Goal: Navigation & Orientation: Find specific page/section

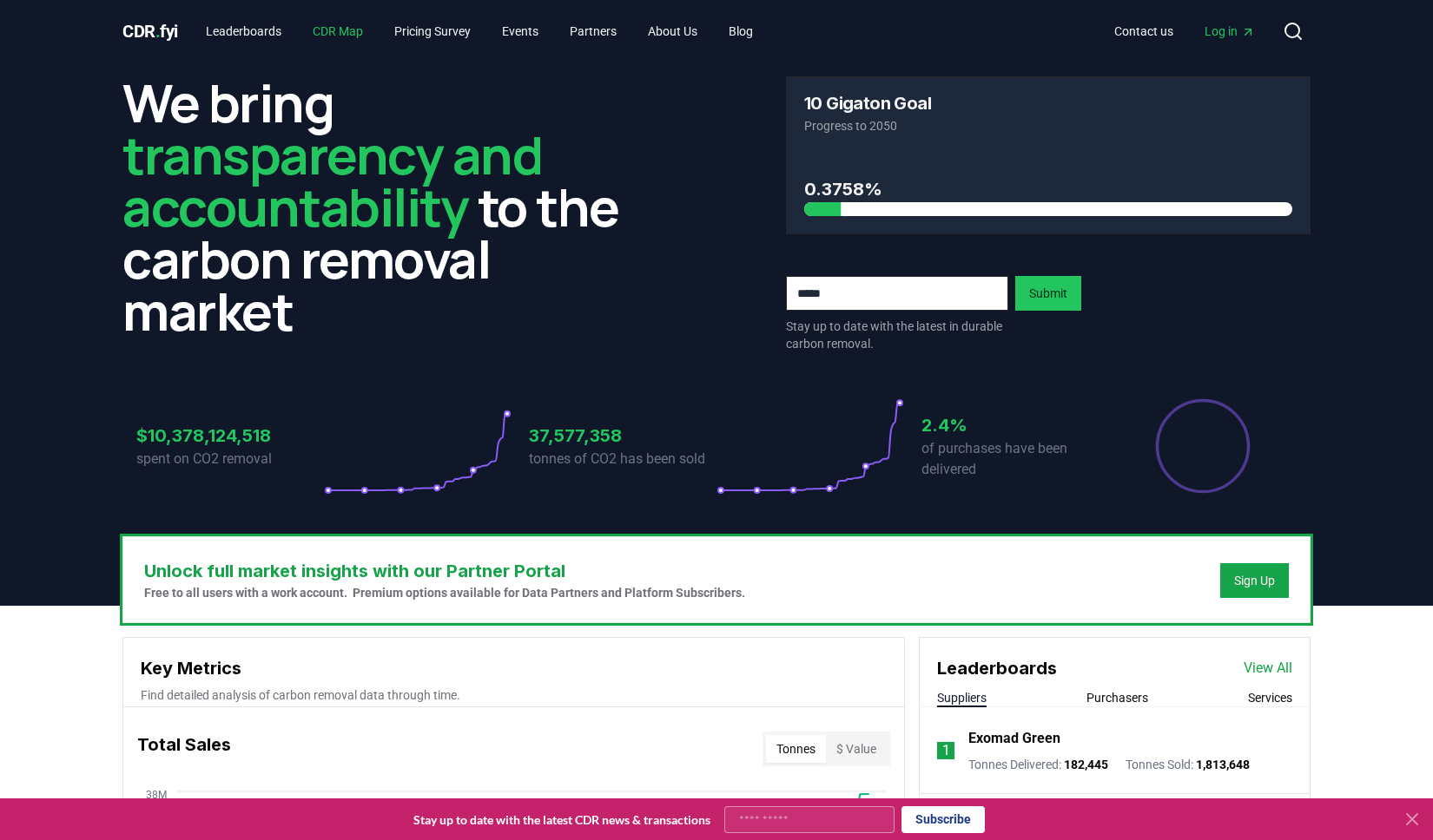
click at [343, 35] on link "CDR Map" at bounding box center [338, 31] width 78 height 31
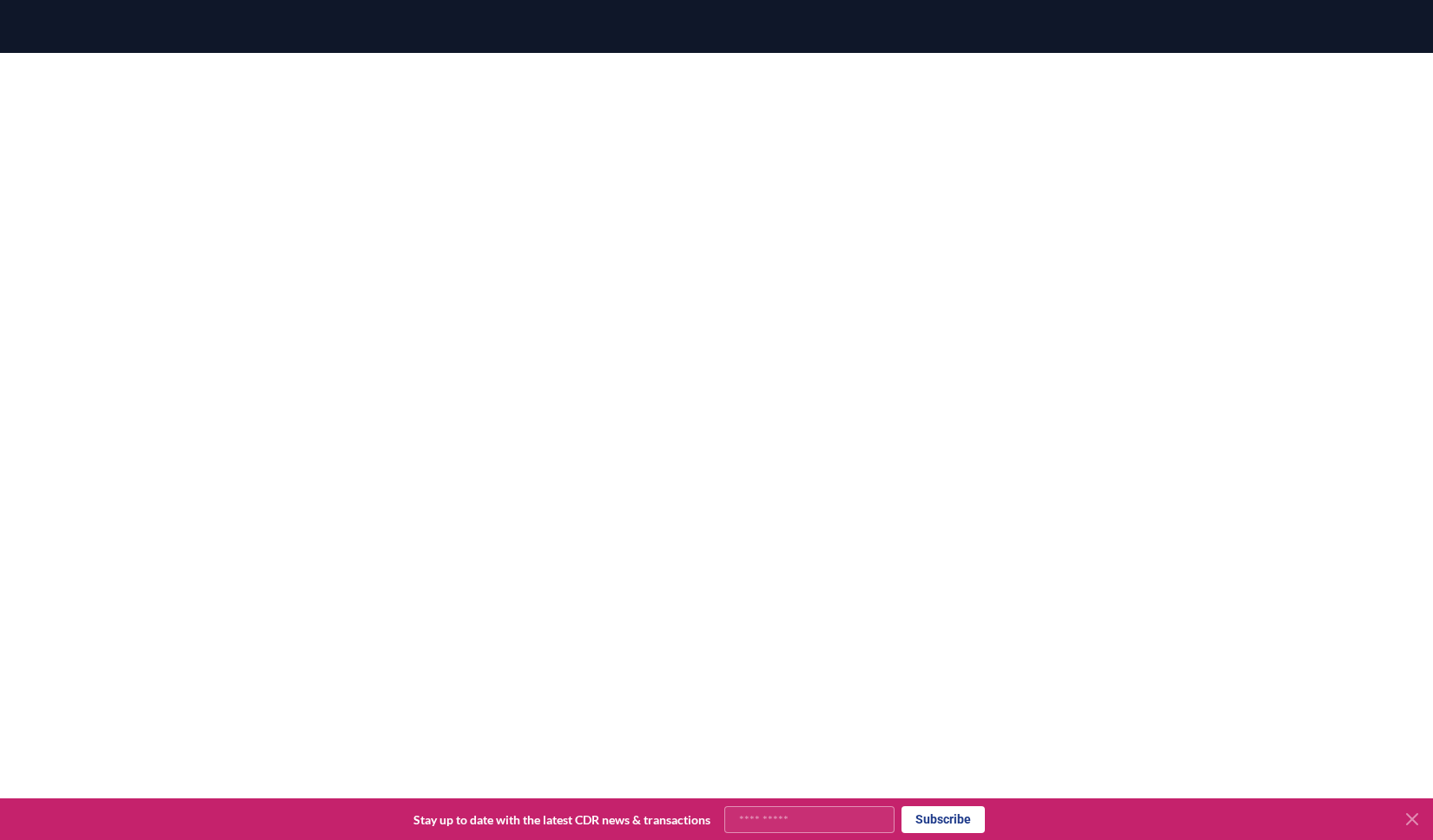
scroll to position [207, 0]
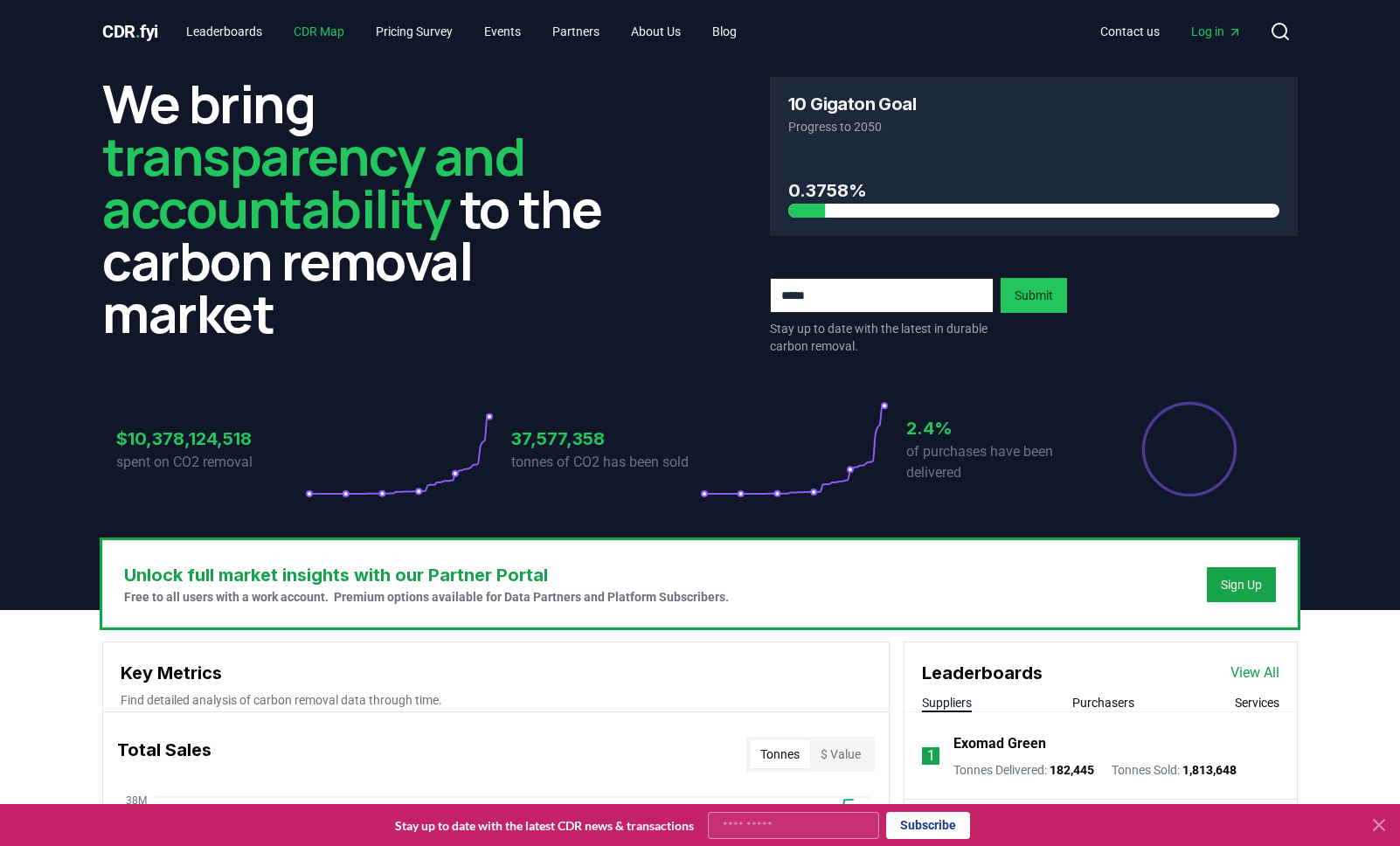
click at [343, 31] on link "CDR Map" at bounding box center [319, 31] width 79 height 31
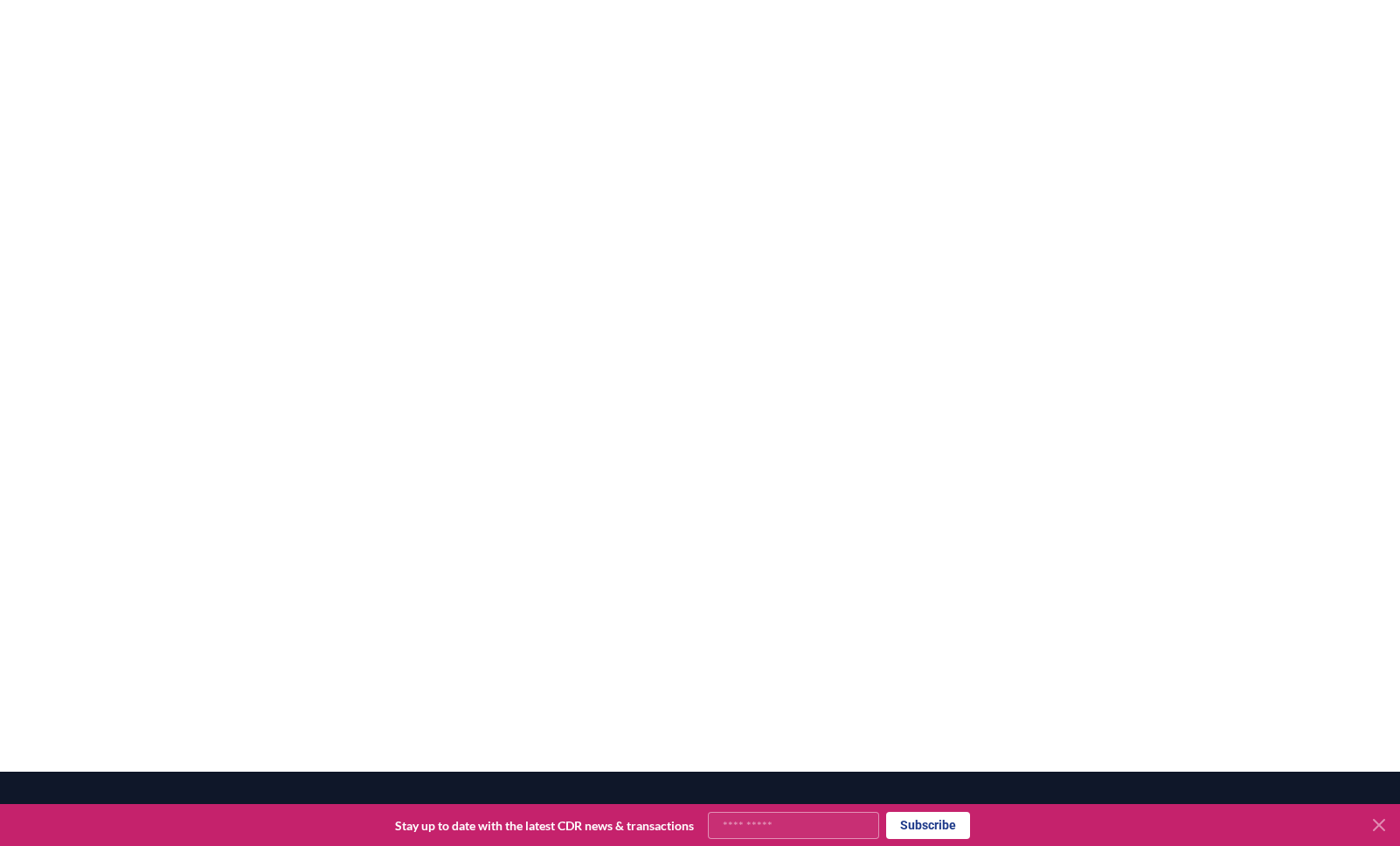
scroll to position [344, 0]
